Goal: Find specific page/section

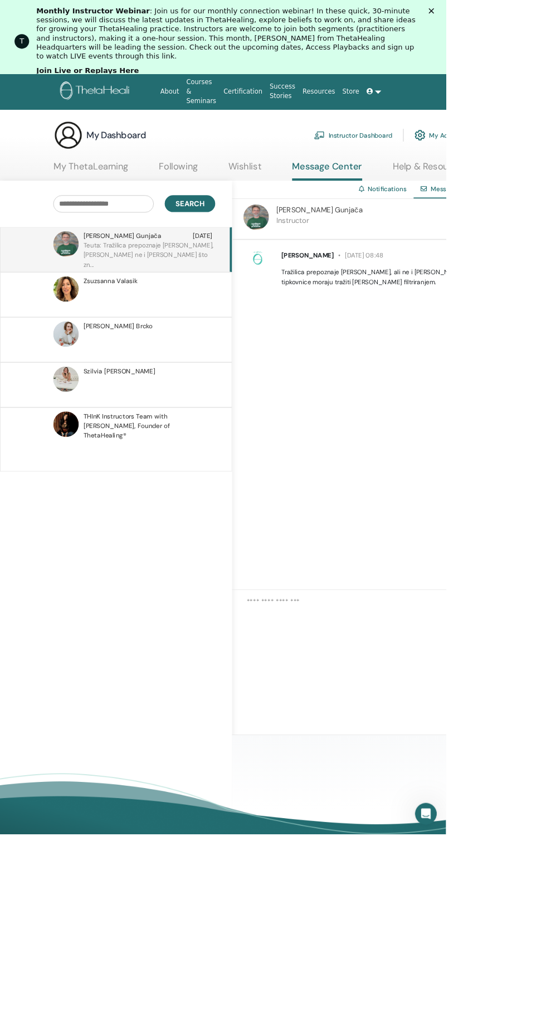
click at [301, 197] on link "Wishlist" at bounding box center [300, 208] width 41 height 22
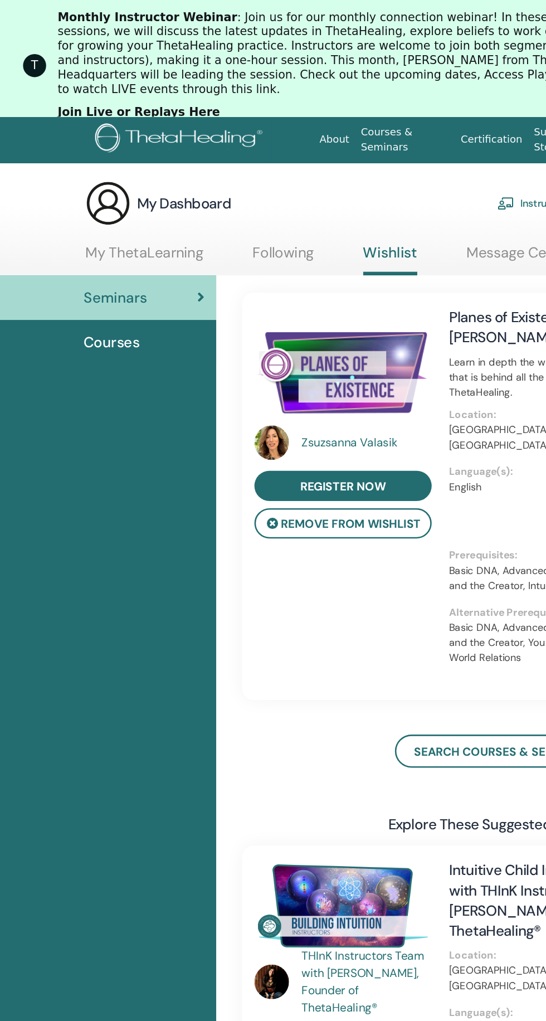
click at [211, 190] on link "Following" at bounding box center [218, 199] width 47 height 22
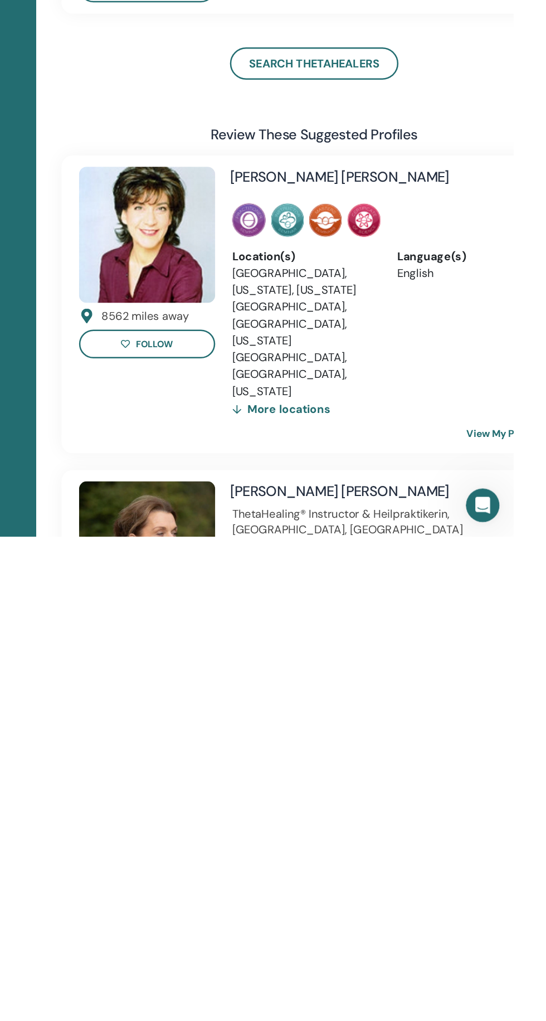
scroll to position [469, 0]
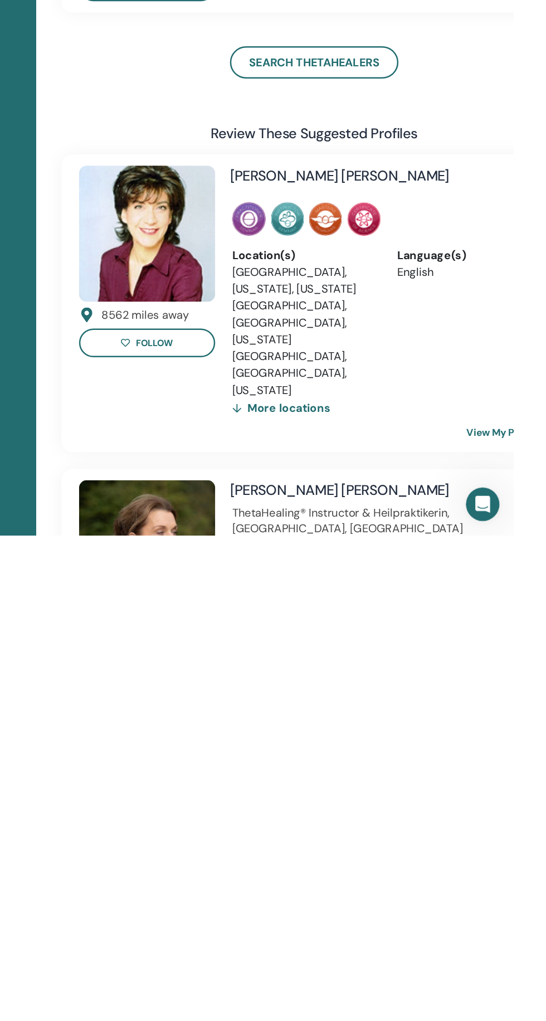
click at [359, 977] on h4 "Sandra Gallagher" at bounding box center [423, 985] width 205 height 16
click at [364, 977] on h4 "Sandra Gallagher" at bounding box center [423, 985] width 205 height 16
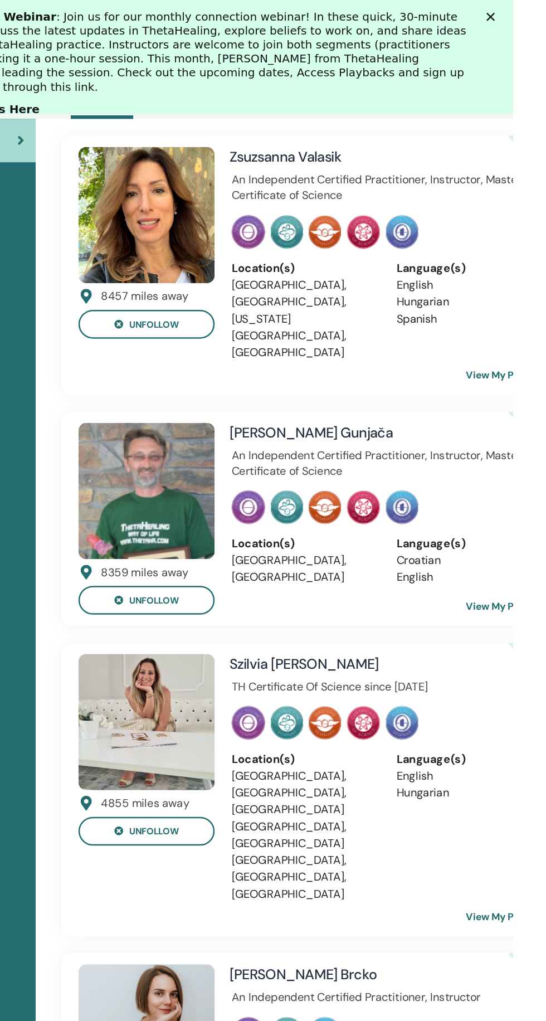
scroll to position [0, 0]
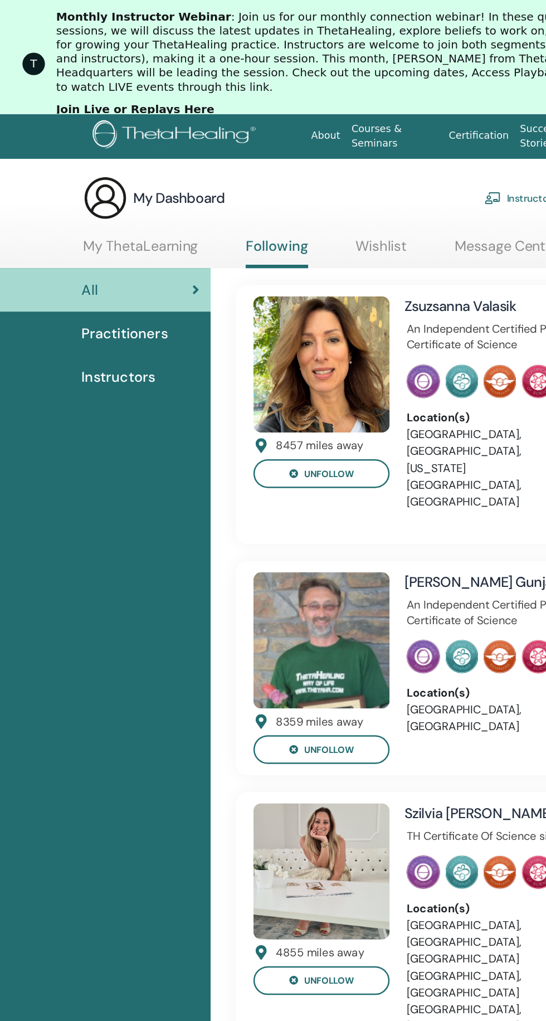
click at [119, 260] on span "Practitioners" at bounding box center [99, 264] width 69 height 17
